Goal: Complete application form

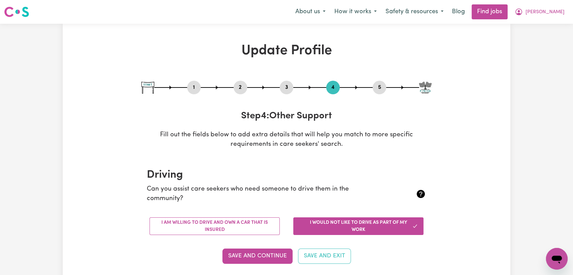
click at [192, 87] on button "1" at bounding box center [194, 87] width 14 height 9
select select "[DEMOGRAPHIC_DATA]"
select select "[DEMOGRAPHIC_DATA] Citizen"
select select "Studying a healthcare related degree or qualification"
select select "60"
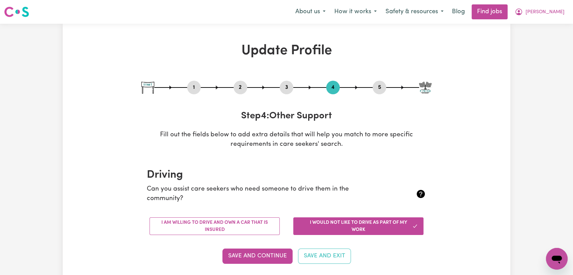
select select "90"
select select "100"
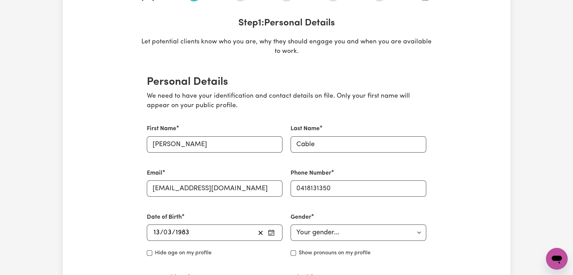
scroll to position [151, 0]
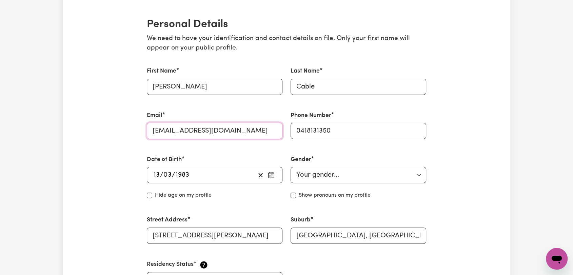
click at [219, 132] on input "[EMAIL_ADDRESS][DOMAIN_NAME]" at bounding box center [215, 131] width 136 height 16
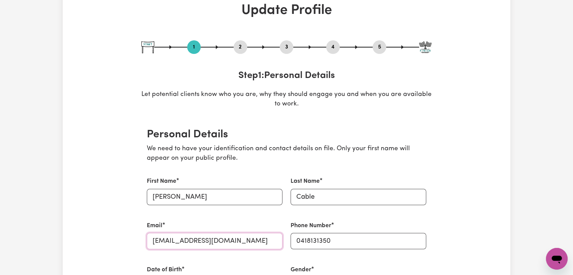
scroll to position [0, 0]
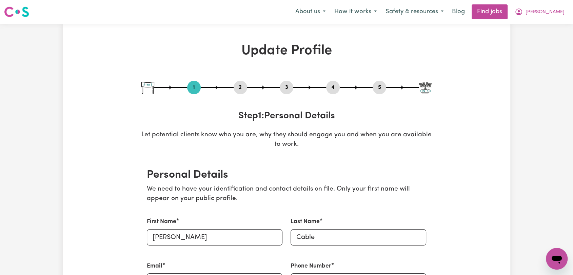
click at [240, 86] on button "2" at bounding box center [241, 87] width 14 height 9
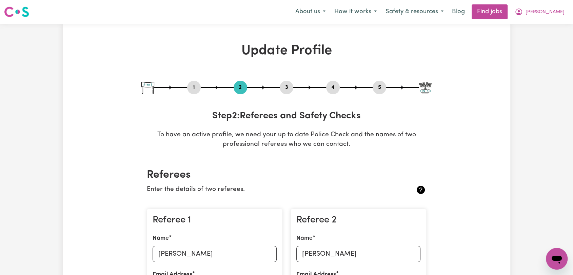
click at [334, 88] on button "4" at bounding box center [333, 87] width 14 height 9
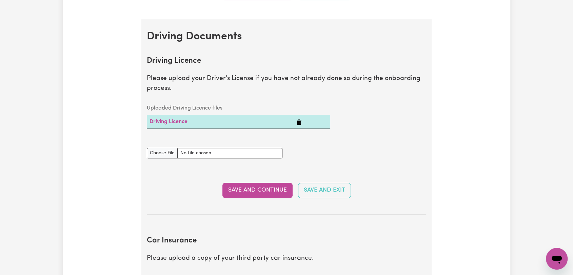
scroll to position [75, 0]
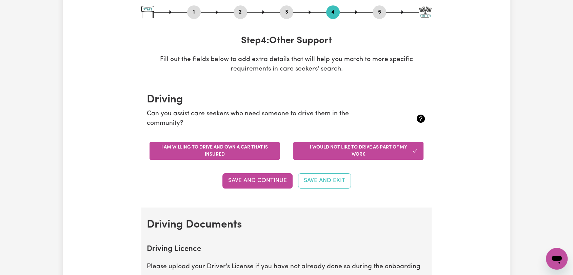
click at [214, 148] on button "I am willing to drive and own a car that is insured" at bounding box center [214, 151] width 130 height 18
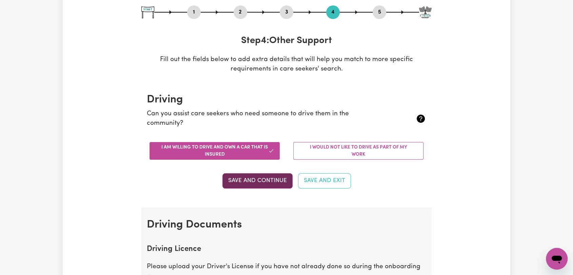
click at [253, 184] on button "Save and Continue" at bounding box center [257, 180] width 70 height 15
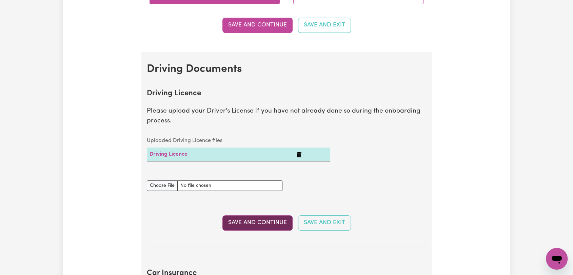
scroll to position [263, 0]
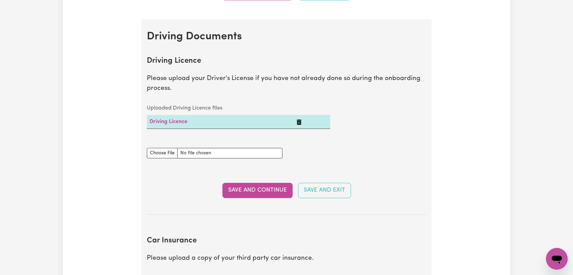
click at [252, 191] on button "Save and Continue" at bounding box center [257, 190] width 70 height 15
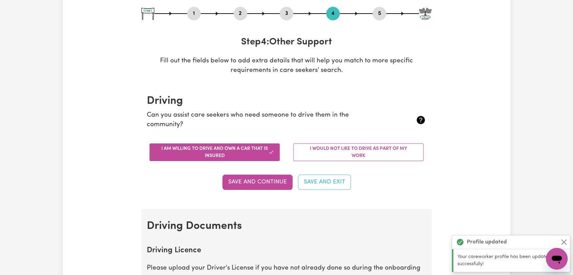
scroll to position [0, 0]
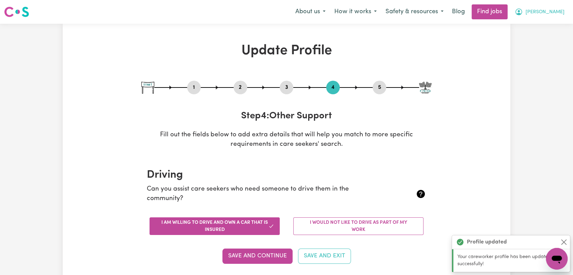
click at [557, 11] on span "[PERSON_NAME]" at bounding box center [544, 11] width 39 height 7
click at [548, 55] on link "Logout" at bounding box center [542, 51] width 54 height 13
